Goal: Transaction & Acquisition: Purchase product/service

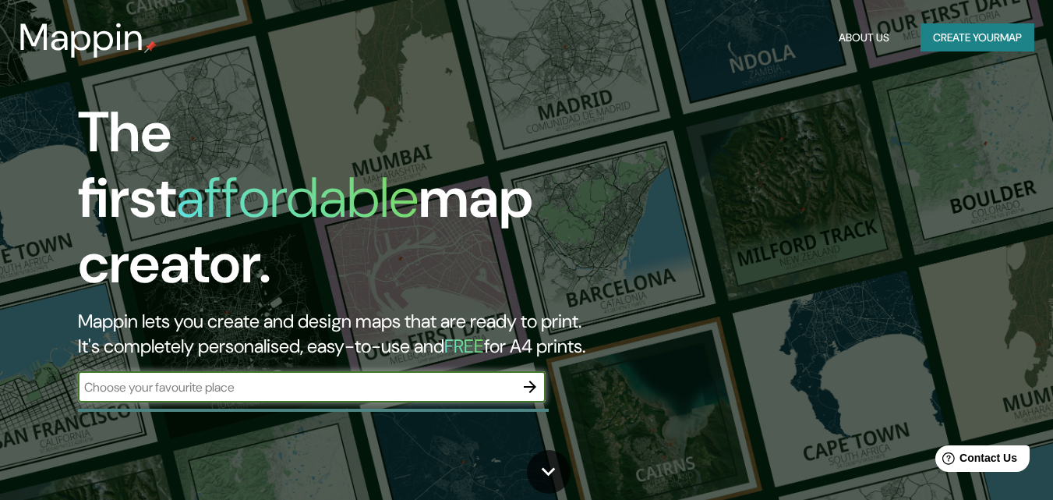
click at [381, 378] on input "text" at bounding box center [296, 387] width 437 height 18
click at [266, 378] on input "ex penitenciari" at bounding box center [296, 387] width 437 height 18
drag, startPoint x: 434, startPoint y: 373, endPoint x: 376, endPoint y: 373, distance: 58.5
click at [376, 378] on input "ex penitenciari" at bounding box center [296, 387] width 437 height 18
click at [327, 378] on input "ex penitenciari" at bounding box center [296, 387] width 437 height 18
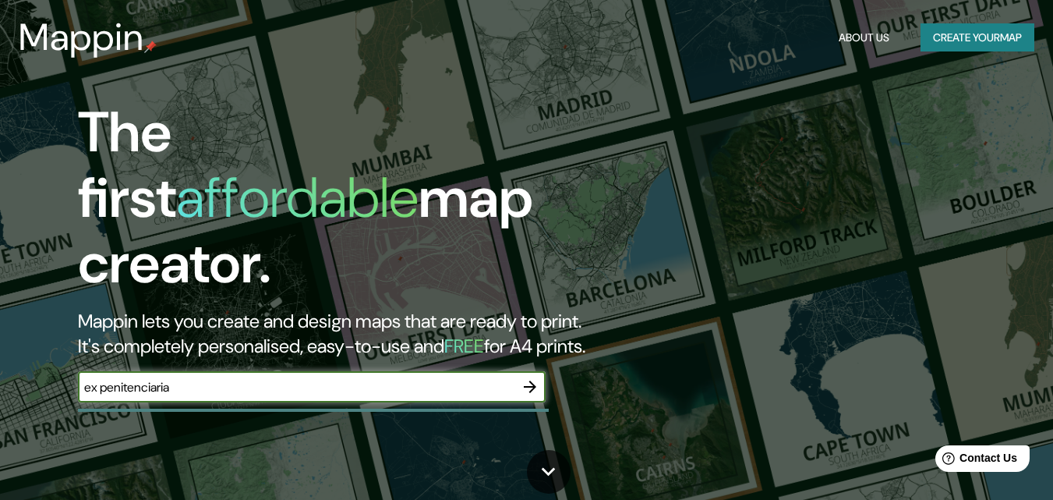
type input "ex penitenciaria"
drag, startPoint x: 414, startPoint y: 362, endPoint x: 58, endPoint y: 371, distance: 355.5
click at [60, 371] on div "The first affordable map creator. Mappin lets you create and design maps that a…" at bounding box center [341, 259] width 632 height 318
type input "ex penitenciaria"
click at [960, 30] on button "Create your map" at bounding box center [978, 37] width 114 height 29
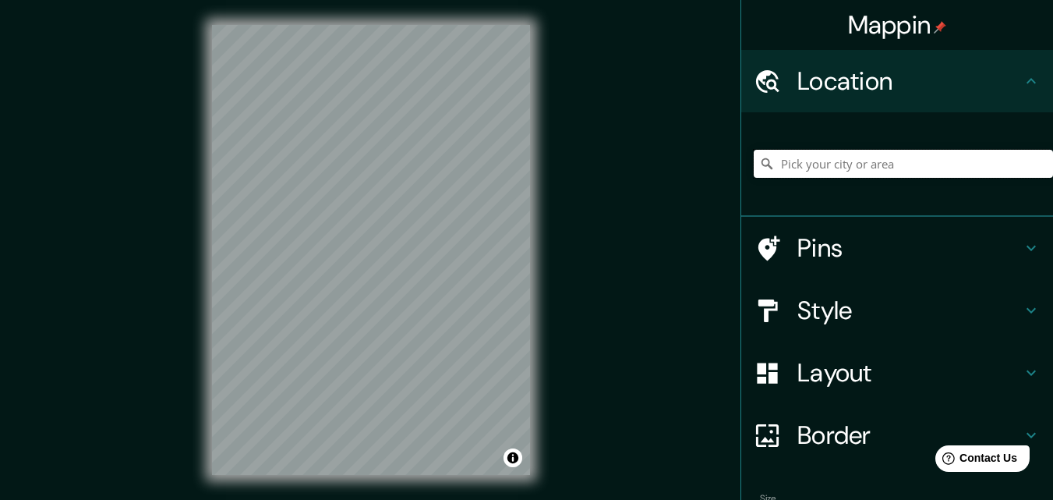
click at [804, 162] on input "Pick your city or area" at bounding box center [903, 164] width 299 height 28
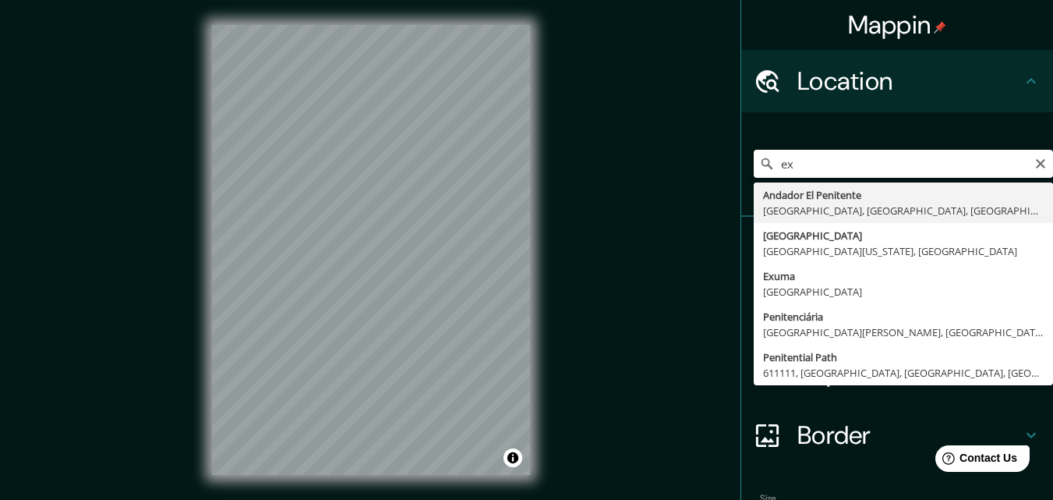
type input "e"
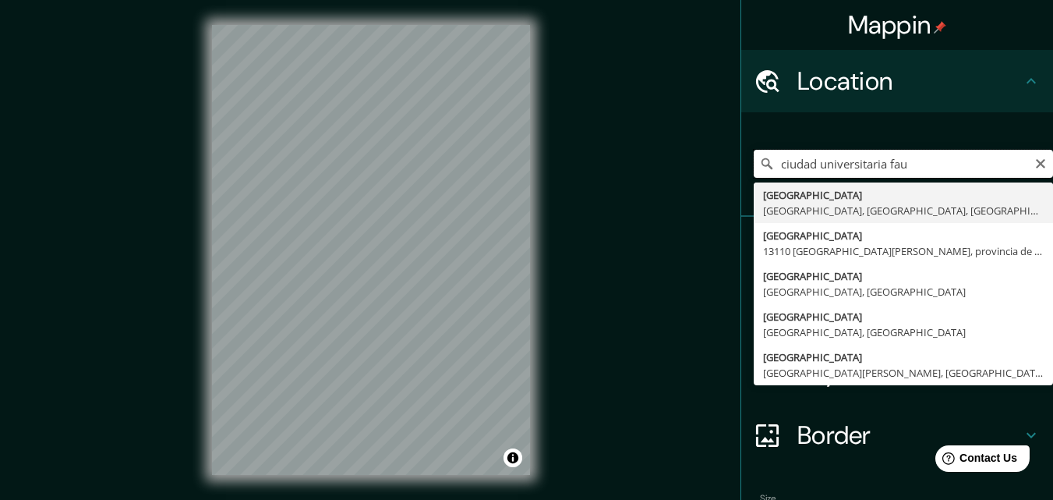
type input "ciudad universitaria faud"
drag, startPoint x: 933, startPoint y: 161, endPoint x: 705, endPoint y: 181, distance: 228.5
click at [705, 181] on div "Mappin Location [GEOGRAPHIC_DATA] faud [GEOGRAPHIC_DATA], [GEOGRAPHIC_DATA], [G…" at bounding box center [526, 262] width 1053 height 525
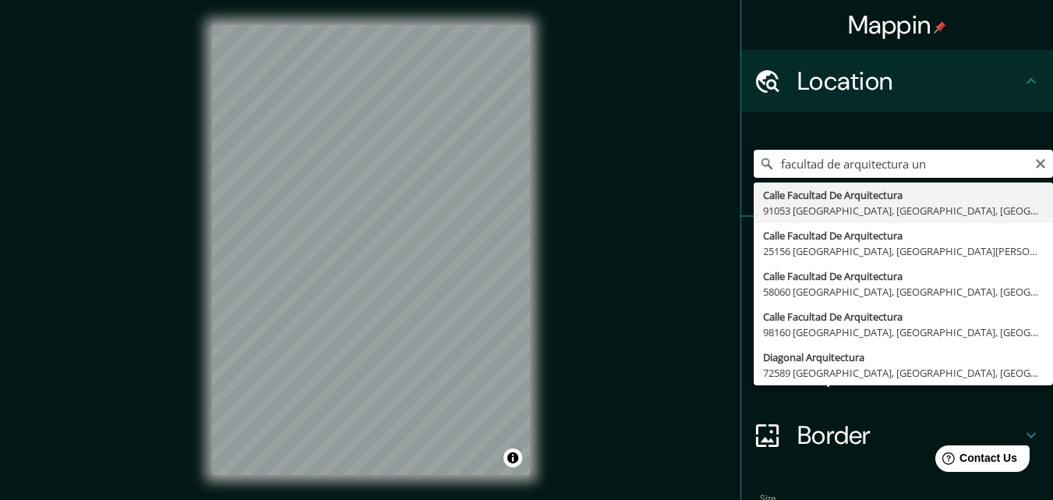
type input "facultad de arquitectura unc"
drag, startPoint x: 944, startPoint y: 161, endPoint x: 730, endPoint y: 181, distance: 214.5
click at [741, 181] on div "facultad de arquitectura unc Calle Facultad De Arquitectura [GEOGRAPHIC_DATA], …" at bounding box center [897, 164] width 312 height 104
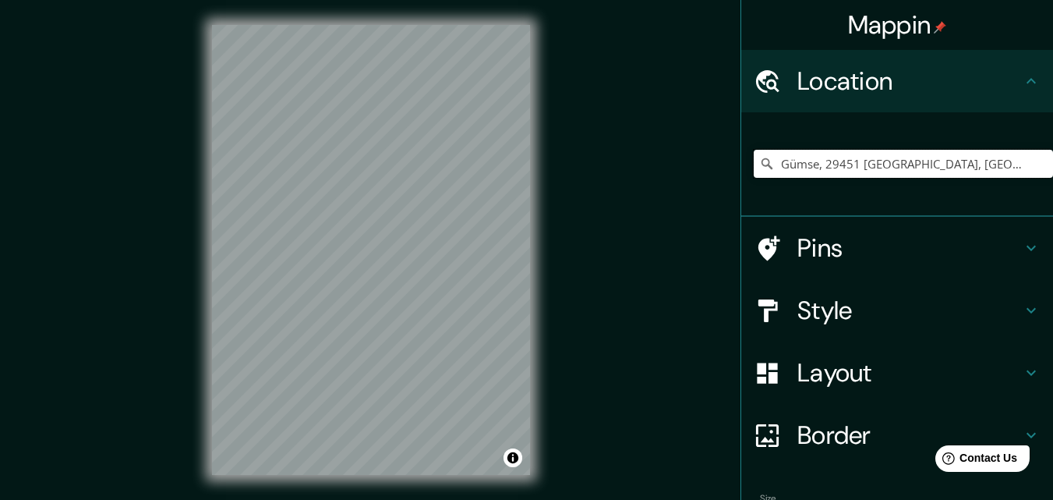
type input "Gümse, 29451 [GEOGRAPHIC_DATA], [GEOGRAPHIC_DATA]"
click at [1034, 163] on icon "Clear" at bounding box center [1040, 163] width 12 height 12
paste input "X5000CTC, [PERSON_NAME][STREET_ADDRESS]"
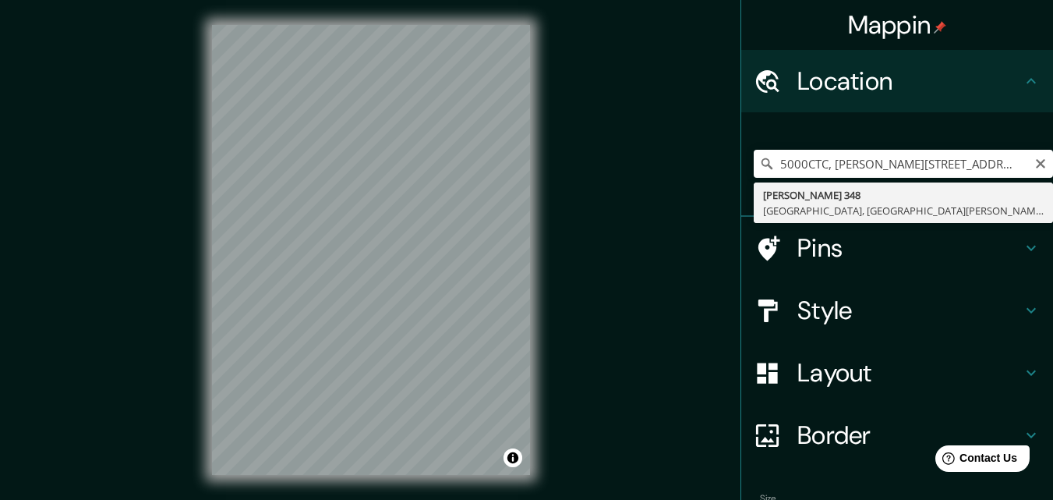
type input "[PERSON_NAME][STREET_ADDRESS][PERSON_NAME]"
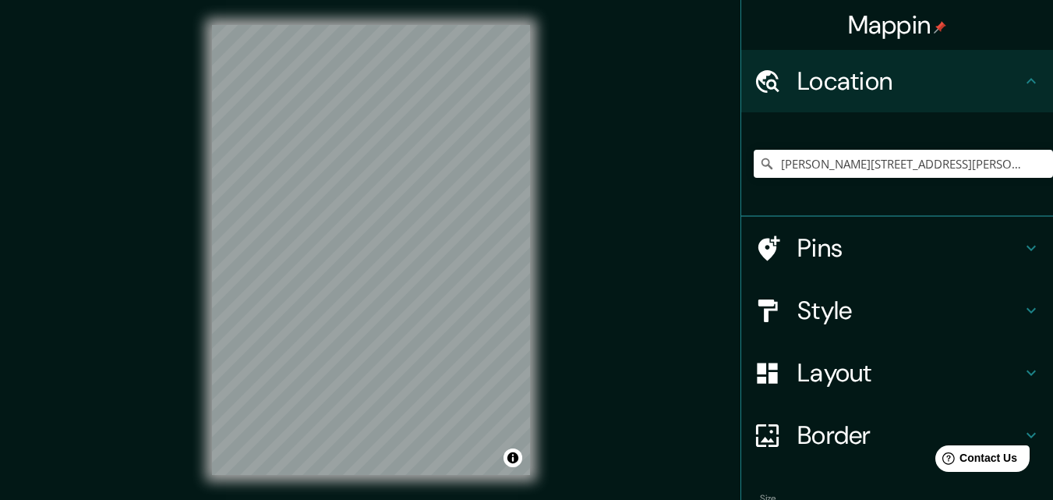
click at [815, 318] on h4 "Style" at bounding box center [909, 310] width 224 height 31
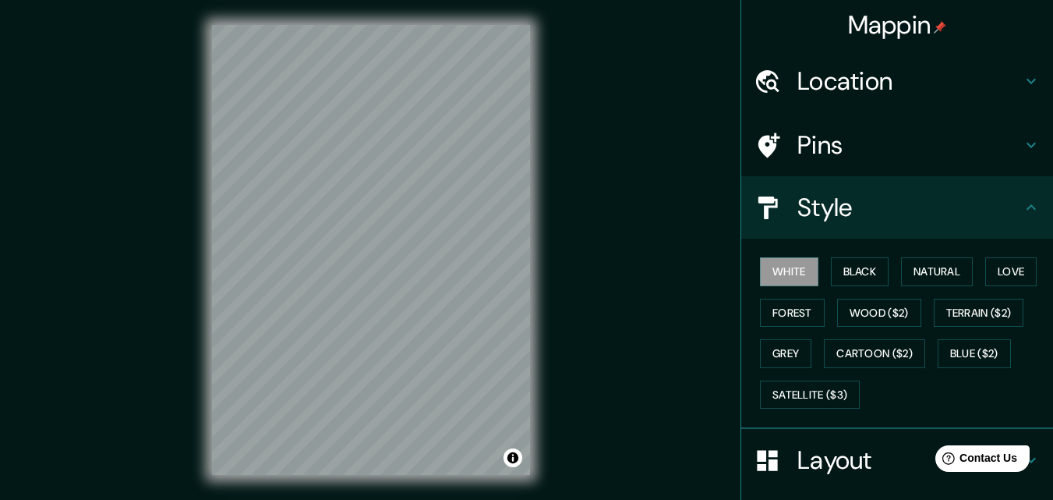
click at [825, 205] on h4 "Style" at bounding box center [909, 207] width 224 height 31
click at [993, 199] on h4 "Style" at bounding box center [909, 207] width 224 height 31
click at [1022, 204] on icon at bounding box center [1031, 207] width 19 height 19
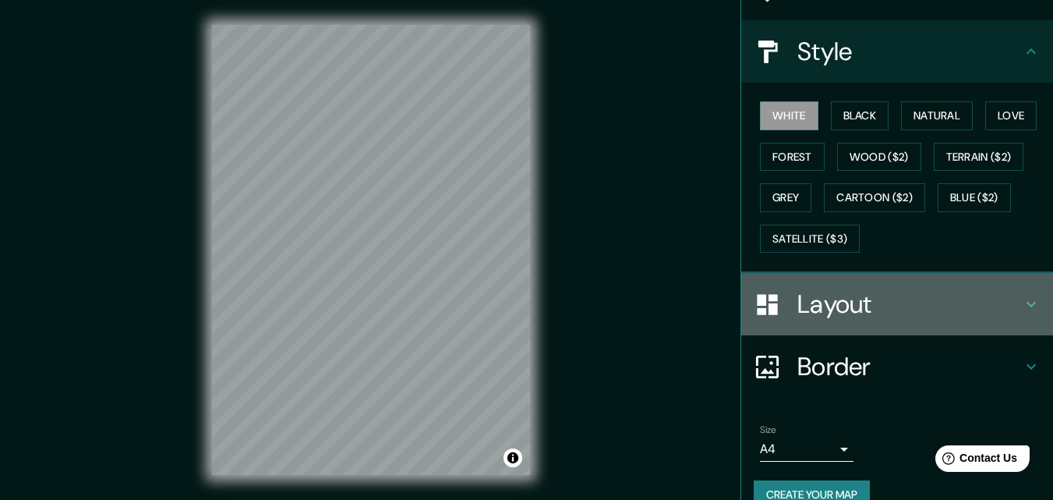
click at [886, 320] on div "Layout" at bounding box center [897, 304] width 312 height 62
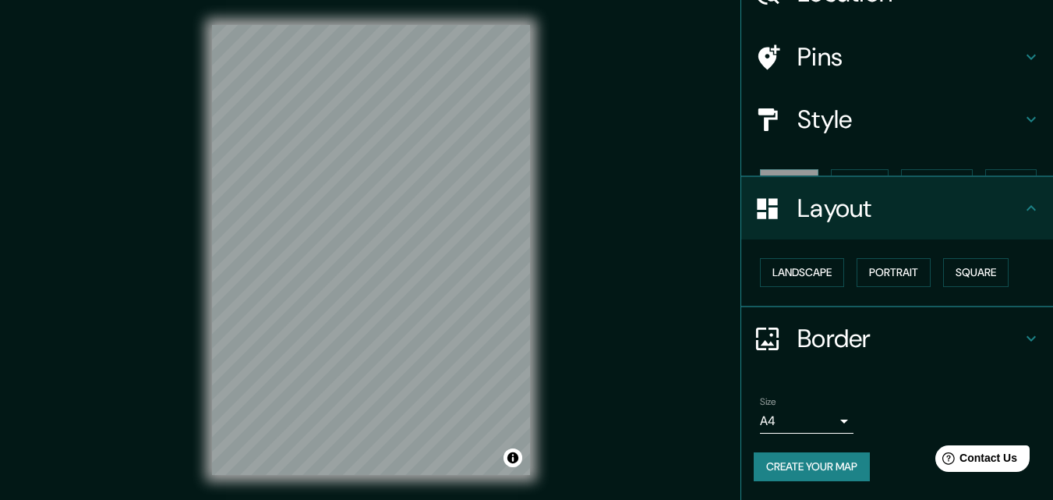
scroll to position [61, 0]
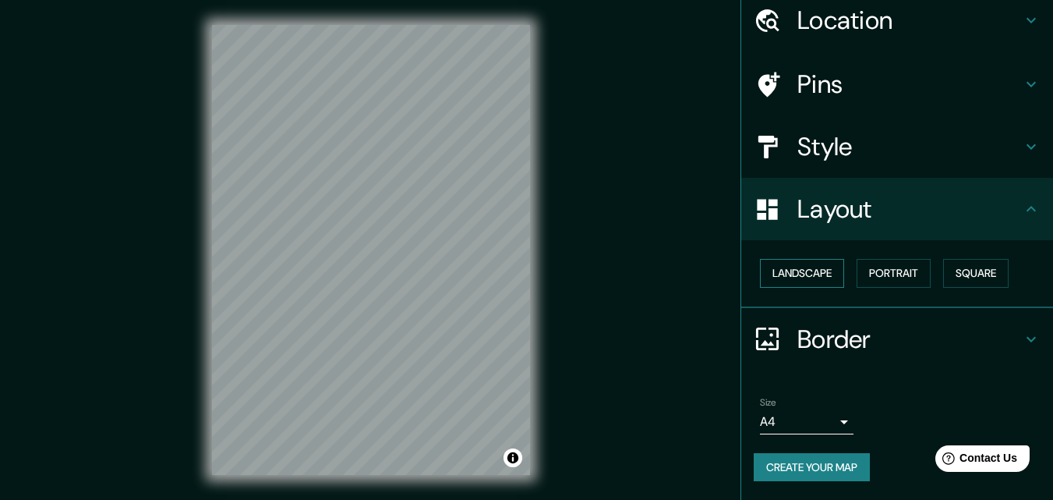
click at [807, 277] on button "Landscape" at bounding box center [802, 273] width 84 height 29
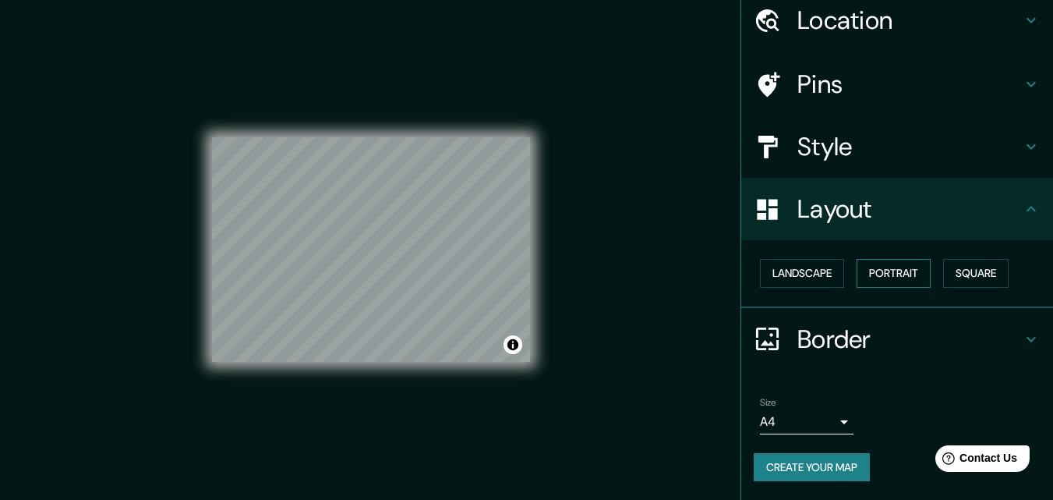
click at [877, 273] on button "Portrait" at bounding box center [894, 273] width 74 height 29
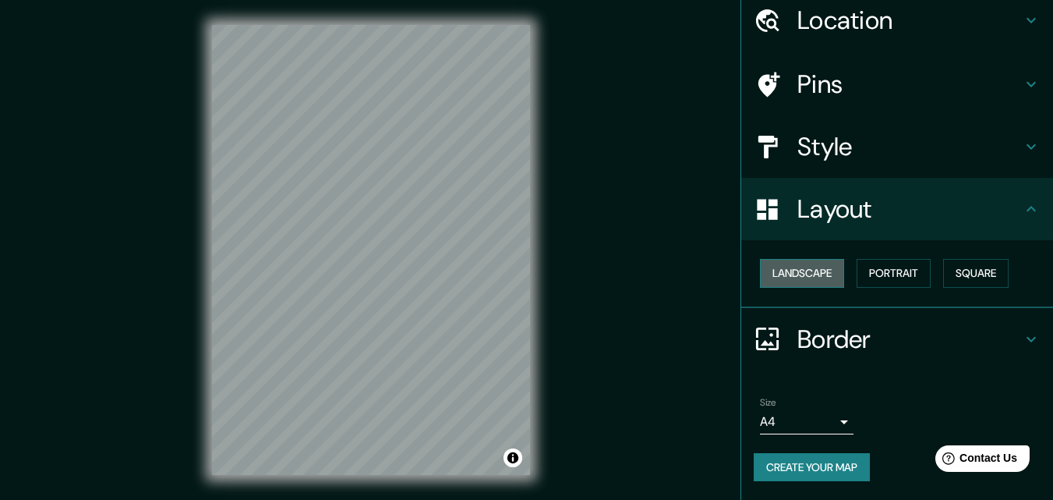
click at [806, 273] on button "Landscape" at bounding box center [802, 273] width 84 height 29
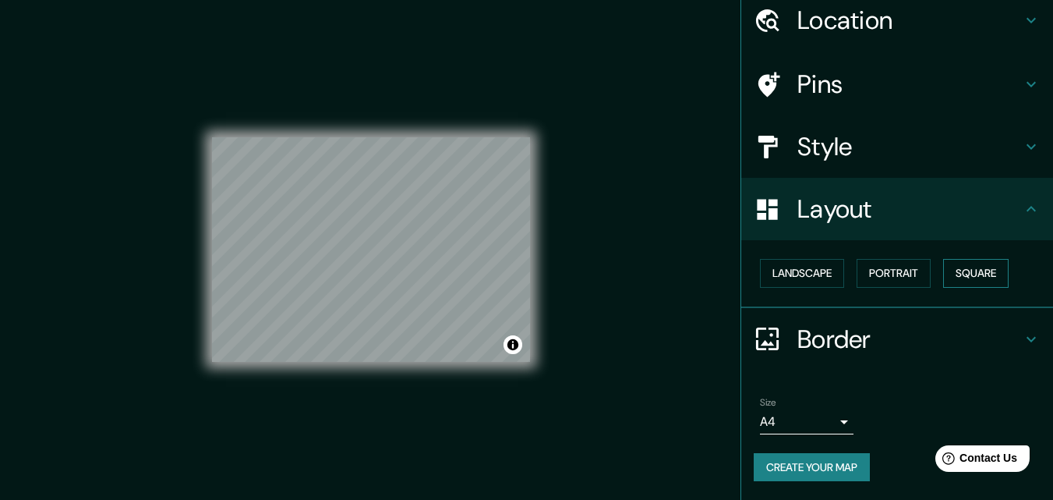
click at [971, 273] on button "Square" at bounding box center [975, 273] width 65 height 29
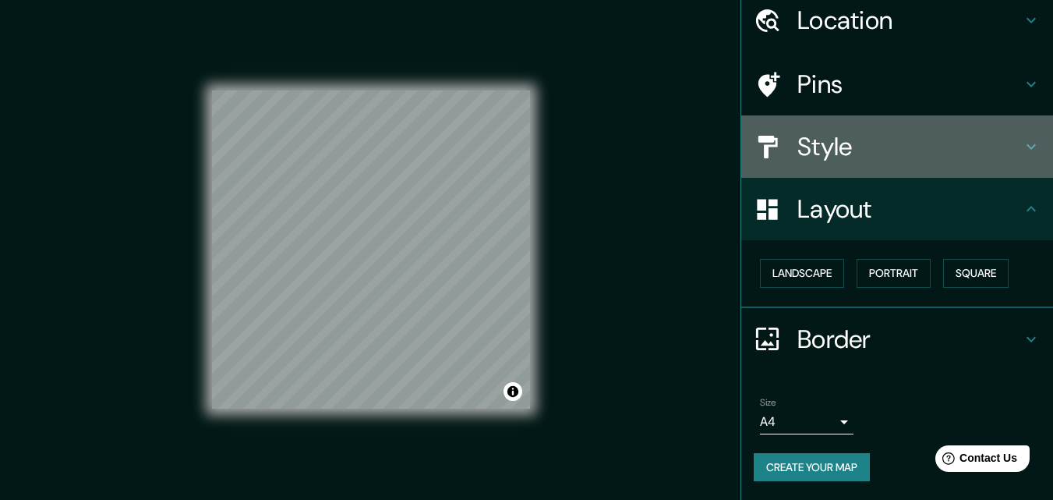
click at [827, 156] on h4 "Style" at bounding box center [909, 146] width 224 height 31
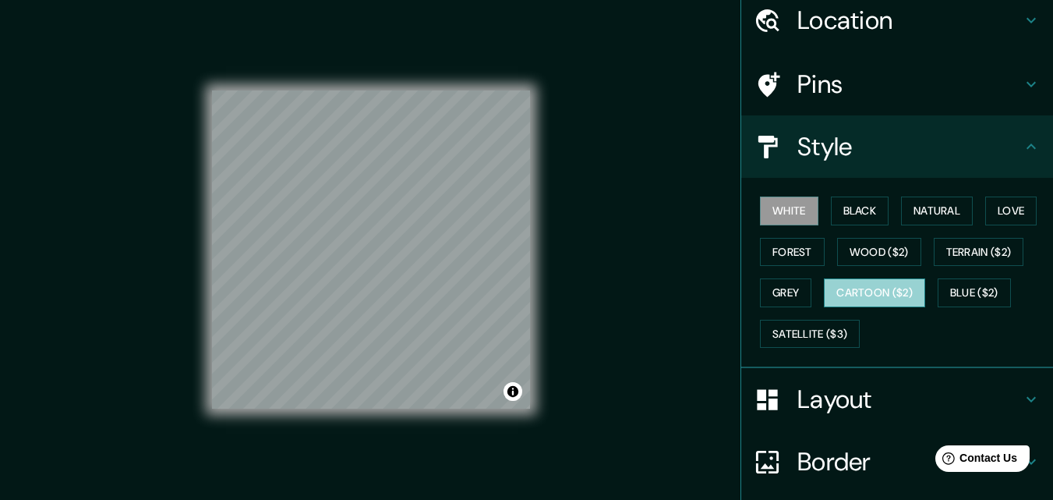
click at [873, 292] on button "Cartoon ($2)" at bounding box center [874, 292] width 101 height 29
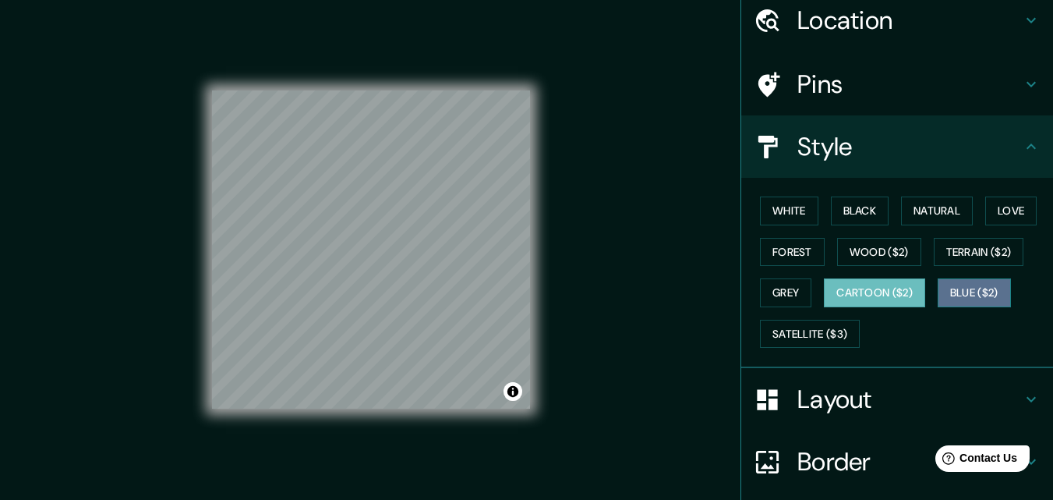
click at [966, 297] on button "Blue ($2)" at bounding box center [974, 292] width 73 height 29
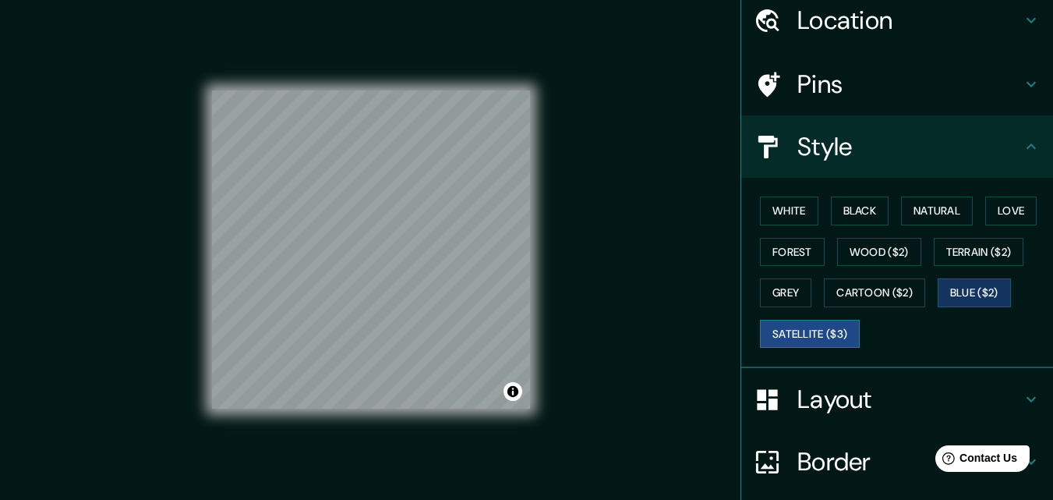
click at [797, 334] on button "Satellite ($3)" at bounding box center [810, 334] width 100 height 29
click at [781, 292] on button "Grey" at bounding box center [785, 292] width 51 height 29
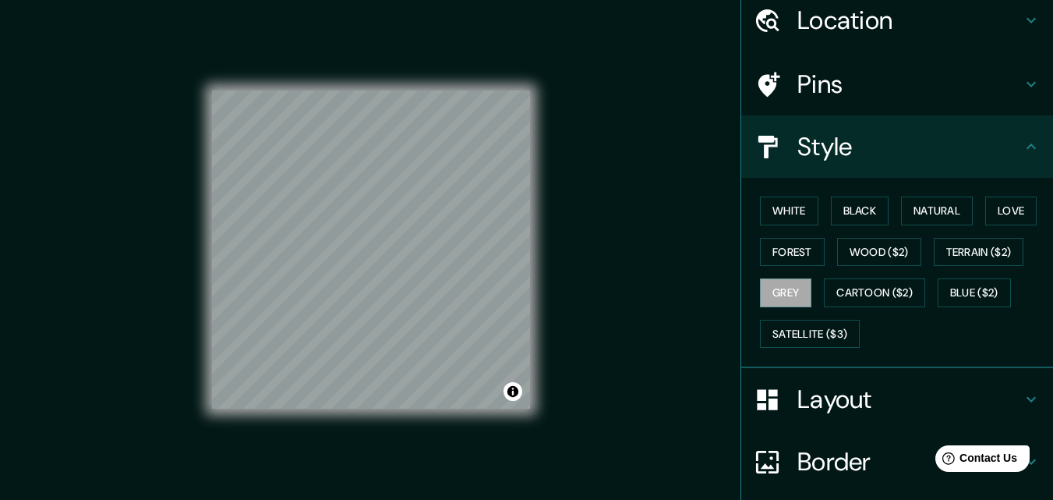
click at [839, 210] on button "Black" at bounding box center [860, 210] width 58 height 29
click at [778, 217] on button "White" at bounding box center [789, 210] width 58 height 29
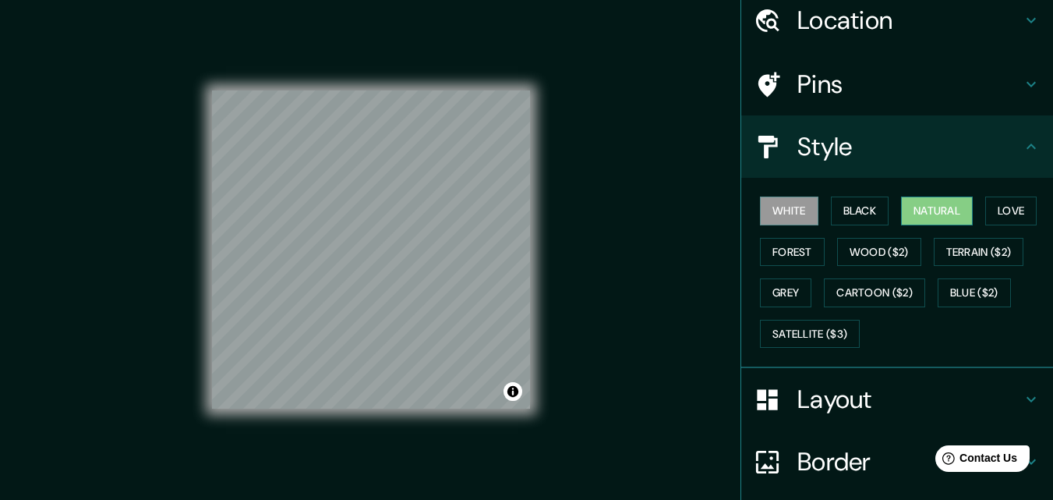
click at [934, 214] on button "Natural" at bounding box center [937, 210] width 72 height 29
click at [1002, 211] on button "Love" at bounding box center [1010, 210] width 51 height 29
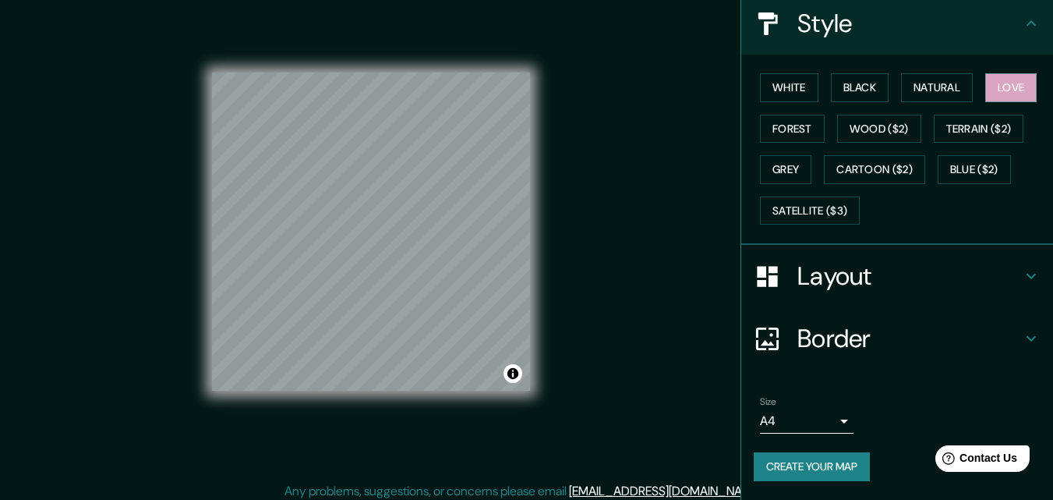
scroll to position [25, 0]
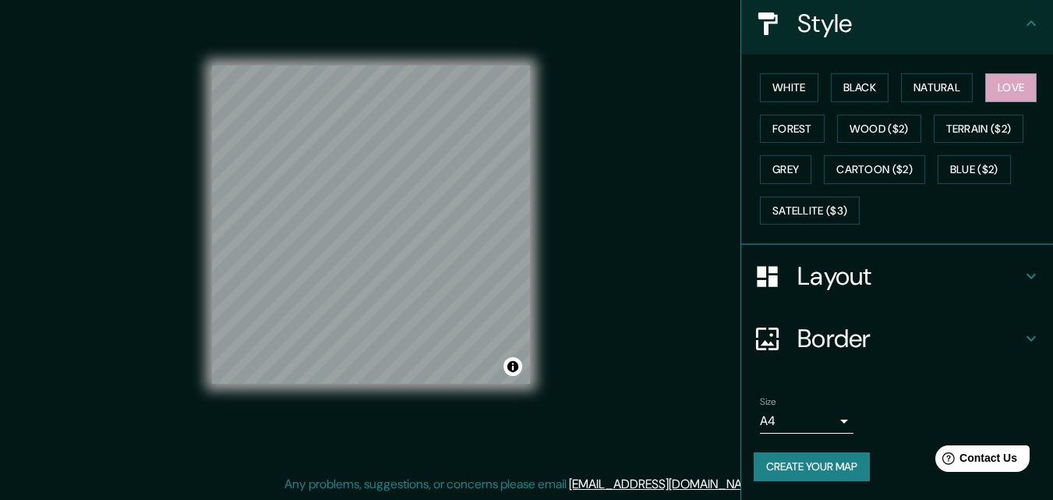
click at [812, 417] on body "Mappin Location [PERSON_NAME][STREET_ADDRESS][PERSON_NAME] Pins Style [PERSON_N…" at bounding box center [526, 225] width 1053 height 500
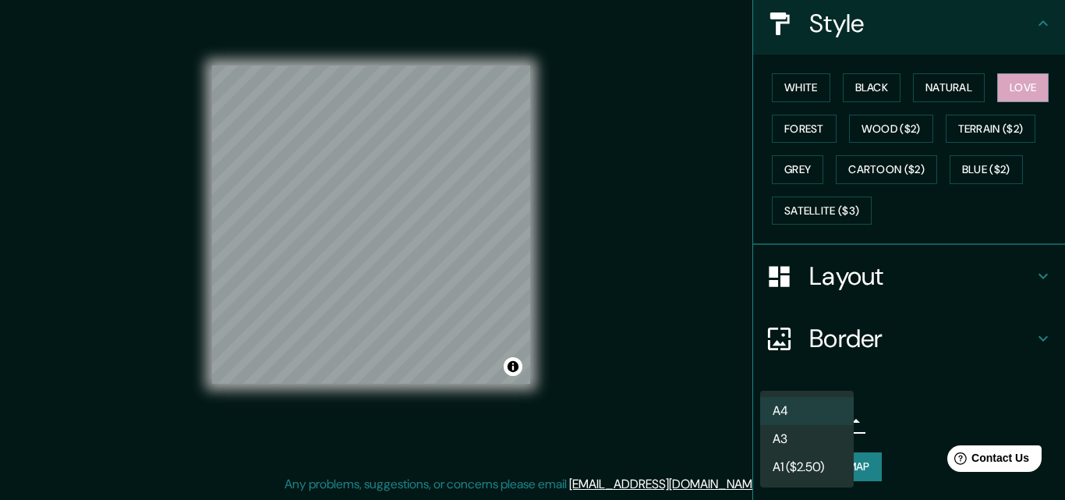
click at [801, 438] on li "A3" at bounding box center [807, 439] width 94 height 28
type input "a4"
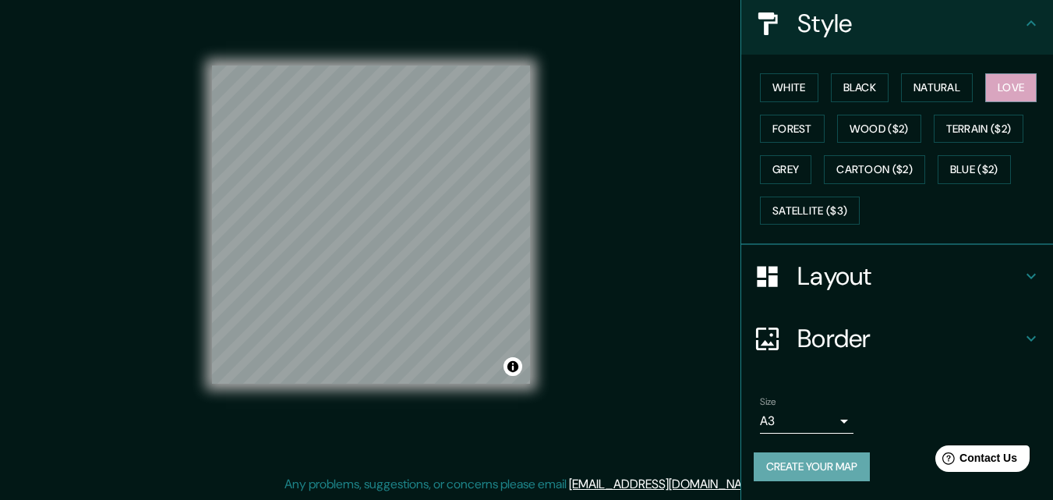
click at [797, 469] on button "Create your map" at bounding box center [812, 466] width 116 height 29
